Goal: Transaction & Acquisition: Purchase product/service

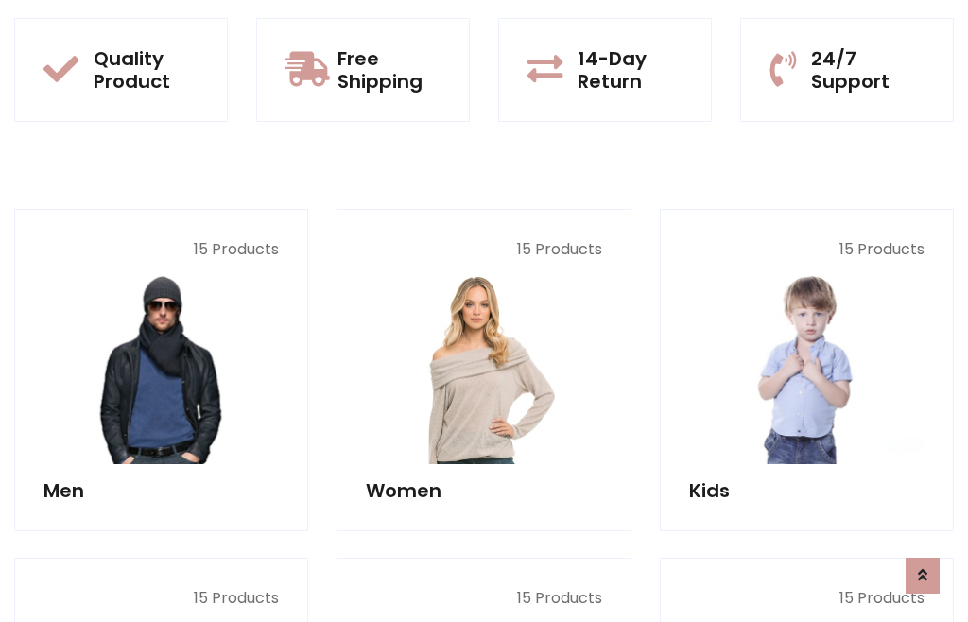
scroll to position [96, 0]
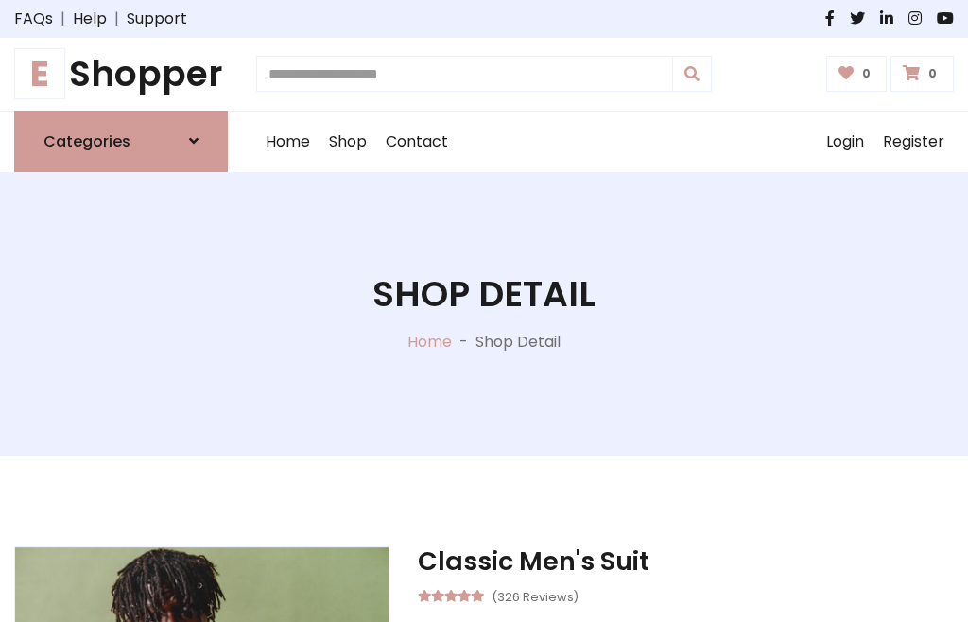
click at [121, 74] on h1 "E Shopper" at bounding box center [121, 74] width 214 height 43
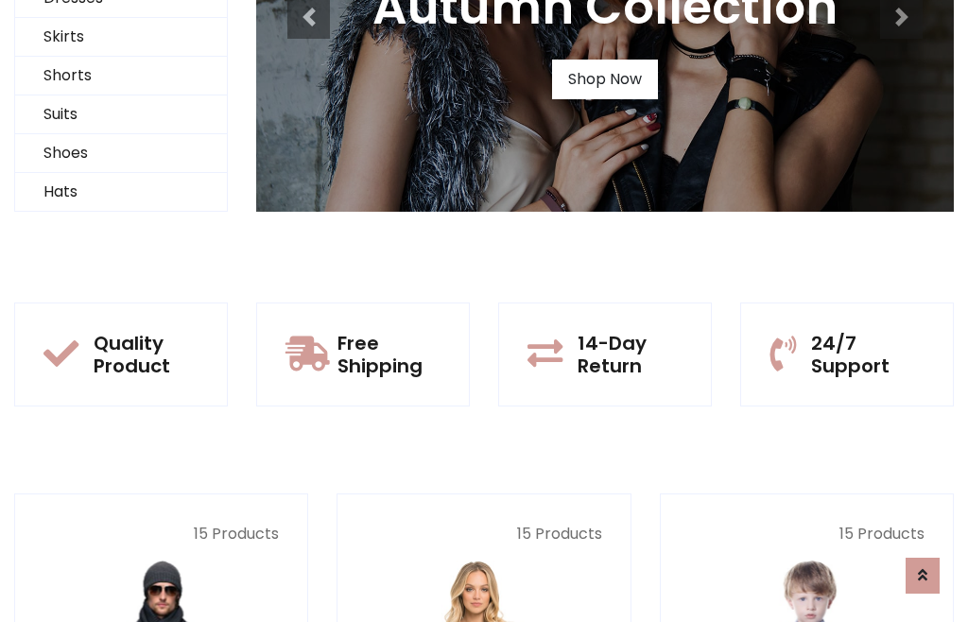
scroll to position [182, 0]
